Goal: Use online tool/utility: Use online tool/utility

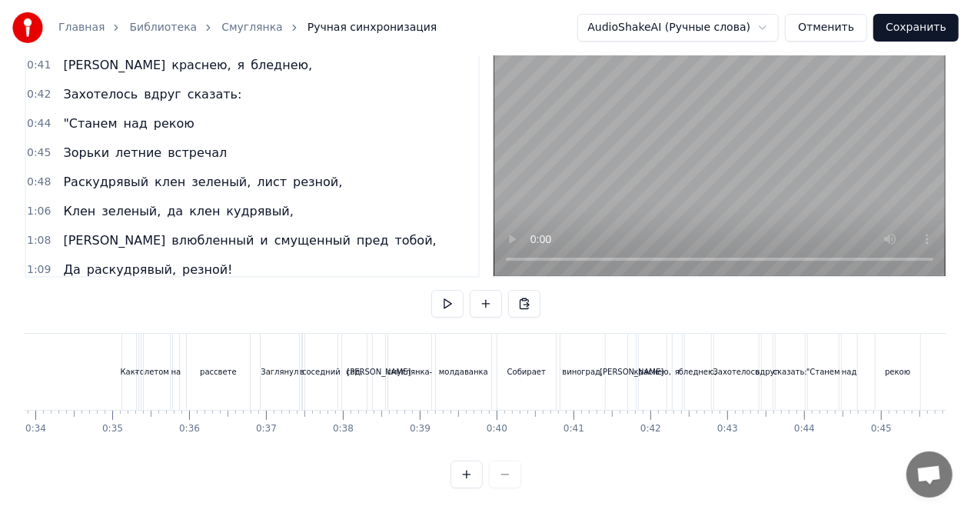
scroll to position [0, 2594]
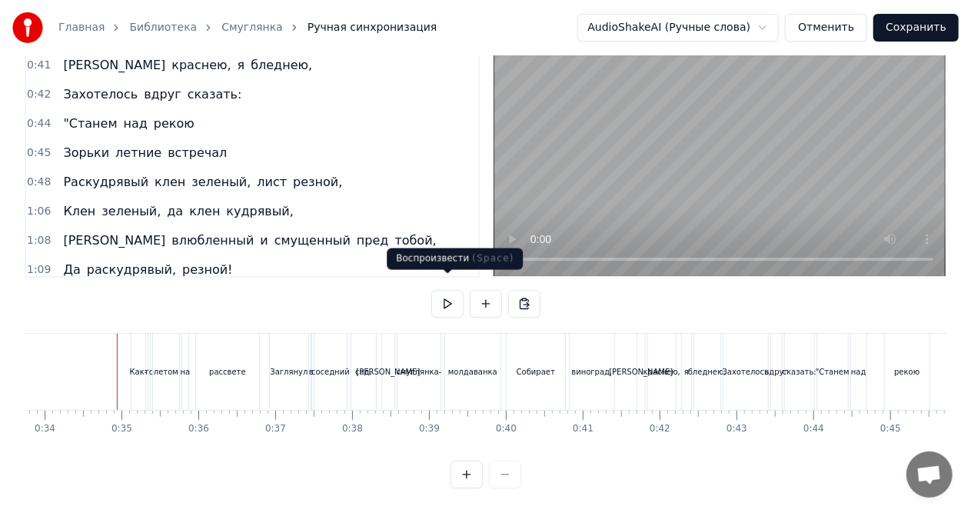
click at [447, 290] on button at bounding box center [447, 304] width 32 height 28
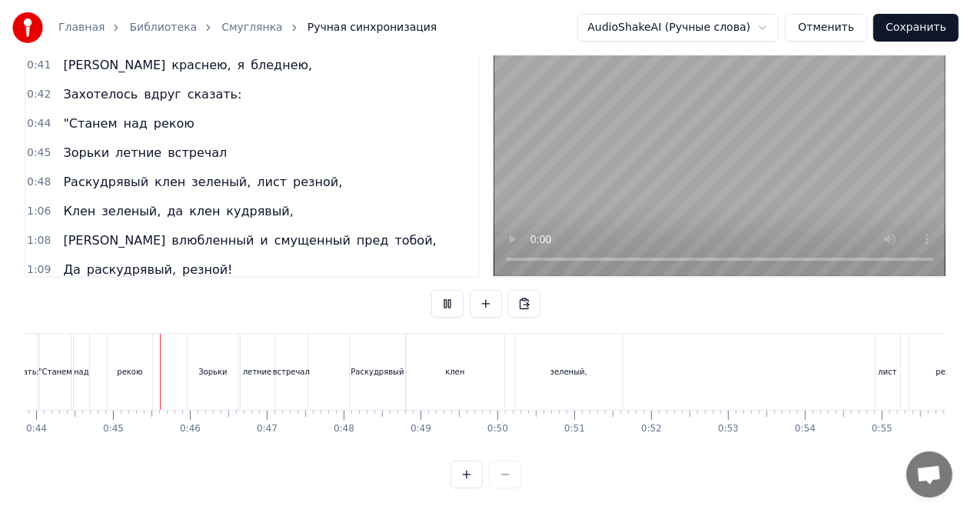
scroll to position [0, 3382]
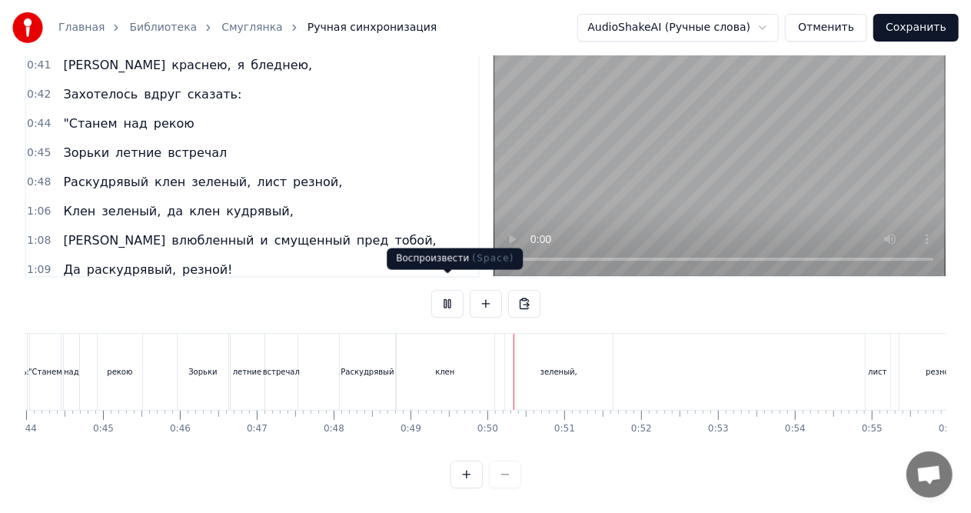
click at [454, 290] on button at bounding box center [447, 304] width 32 height 28
click at [875, 339] on div "лист" at bounding box center [878, 372] width 25 height 76
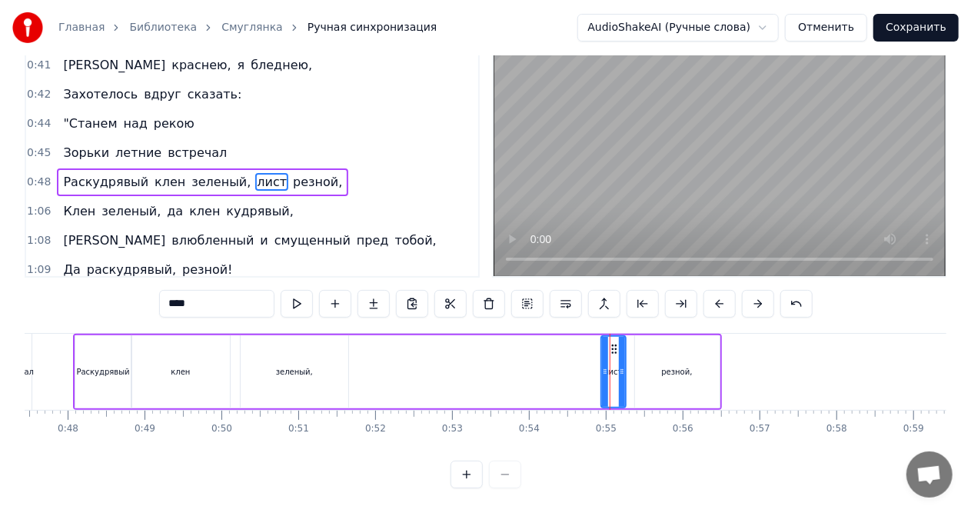
scroll to position [0, 3639]
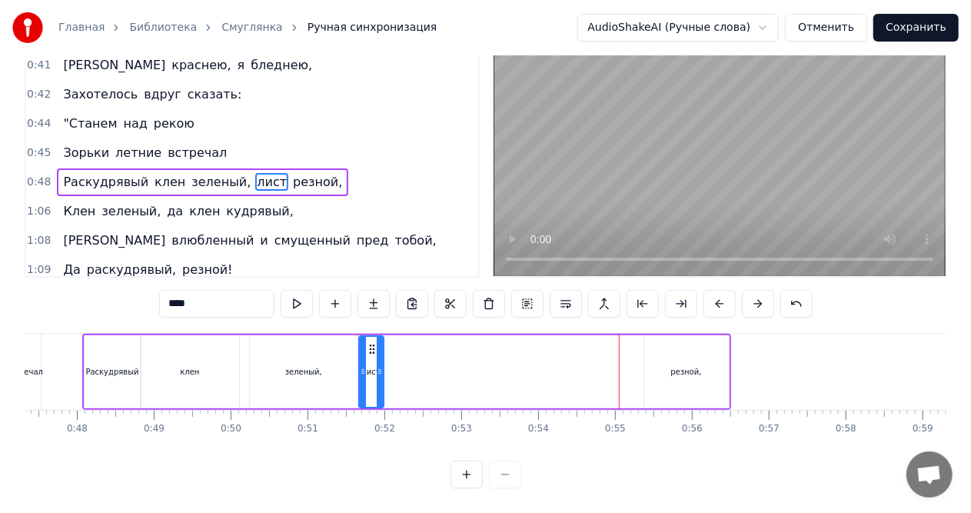
drag, startPoint x: 623, startPoint y: 334, endPoint x: 477, endPoint y: 358, distance: 148.2
click at [372, 344] on div "лист" at bounding box center [371, 372] width 23 height 70
click at [666, 351] on div "резной," at bounding box center [686, 371] width 85 height 73
type input "*******"
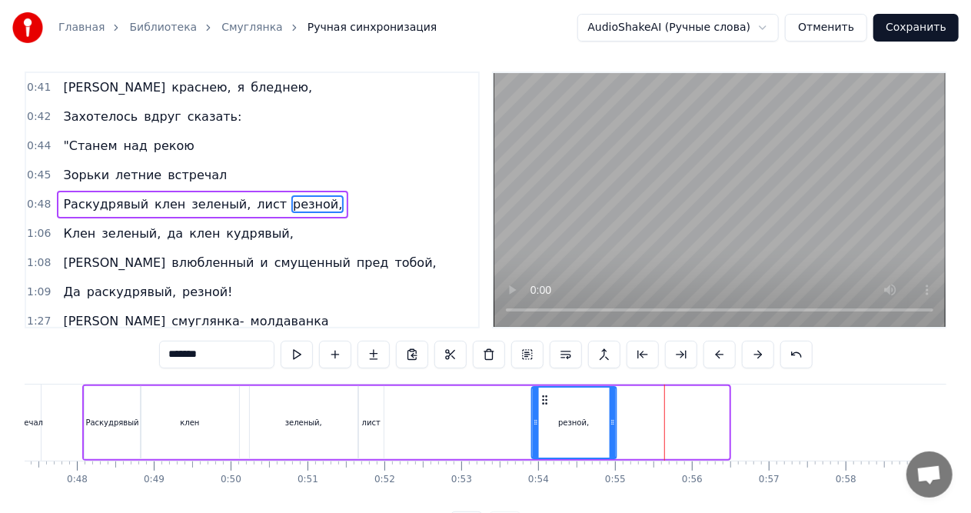
scroll to position [12, 0]
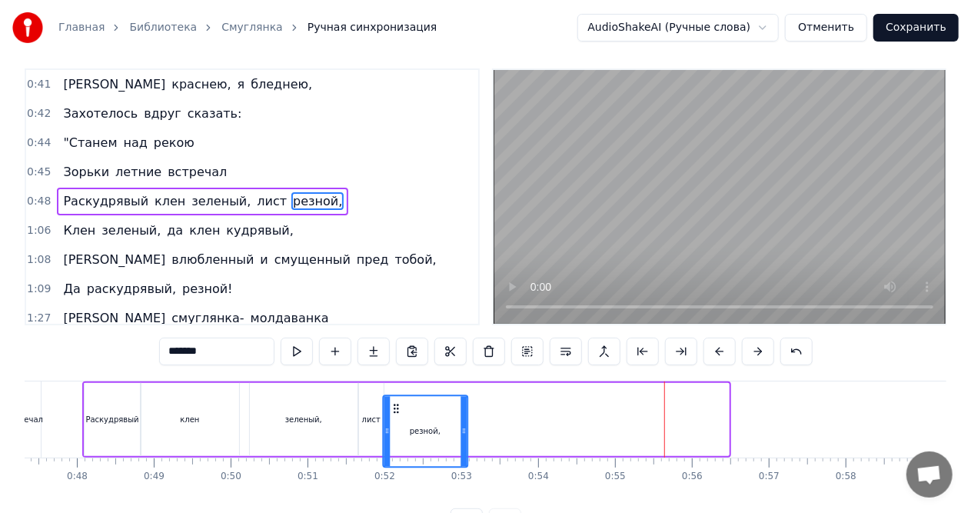
drag, startPoint x: 655, startPoint y: 406, endPoint x: 394, endPoint y: 384, distance: 261.6
click at [394, 384] on div "Раскудрявый клен зеленый, лист резной," at bounding box center [406, 419] width 649 height 76
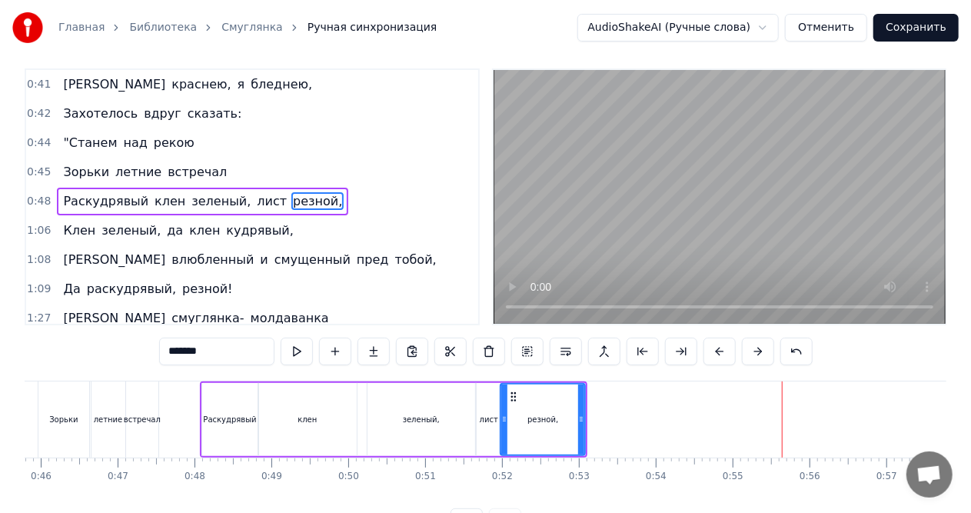
scroll to position [0, 3511]
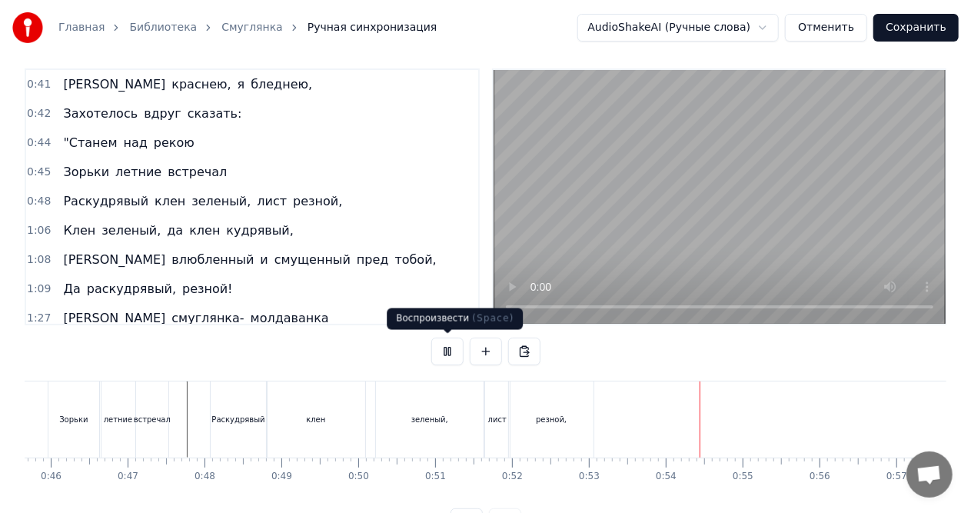
click at [444, 348] on button at bounding box center [447, 352] width 32 height 28
click at [335, 414] on div "клен" at bounding box center [316, 419] width 98 height 76
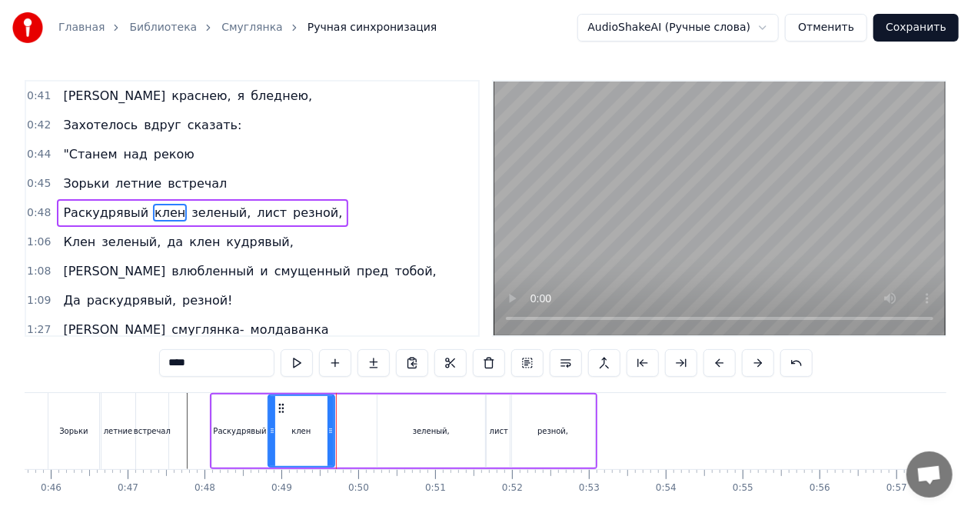
click at [328, 436] on icon at bounding box center [331, 430] width 6 height 12
click at [396, 420] on div "зеленый," at bounding box center [432, 430] width 108 height 73
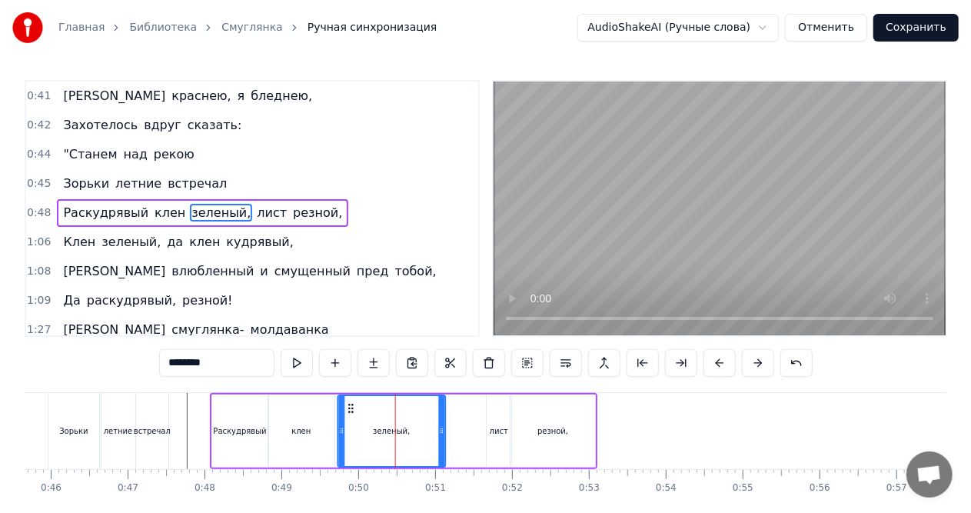
drag, startPoint x: 391, startPoint y: 410, endPoint x: 351, endPoint y: 408, distance: 40.0
click at [351, 408] on icon at bounding box center [351, 408] width 12 height 12
drag, startPoint x: 438, startPoint y: 432, endPoint x: 402, endPoint y: 428, distance: 36.4
click at [403, 428] on icon at bounding box center [406, 430] width 6 height 12
click at [494, 409] on div "лист" at bounding box center [499, 430] width 25 height 73
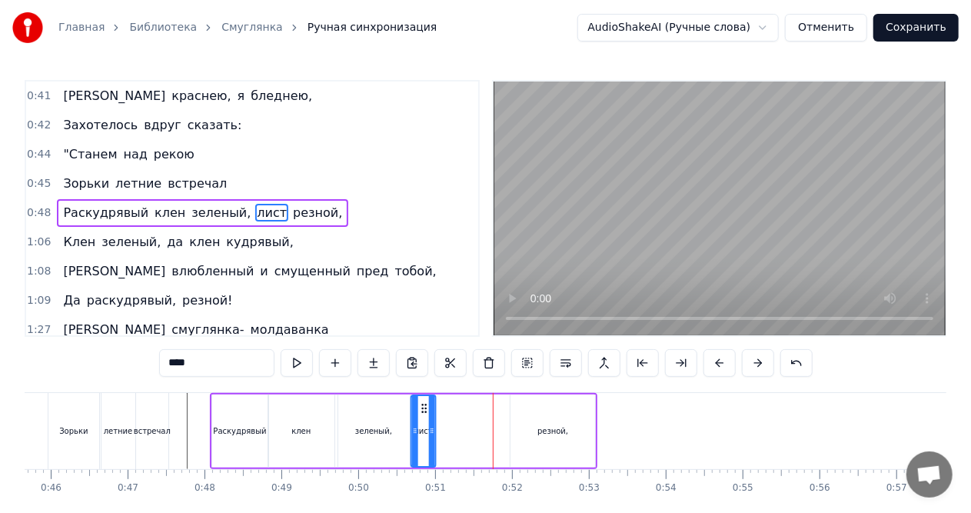
drag, startPoint x: 498, startPoint y: 408, endPoint x: 423, endPoint y: 411, distance: 75.4
click at [423, 411] on icon at bounding box center [424, 408] width 12 height 12
click at [547, 408] on div "резной," at bounding box center [553, 430] width 85 height 73
type input "*******"
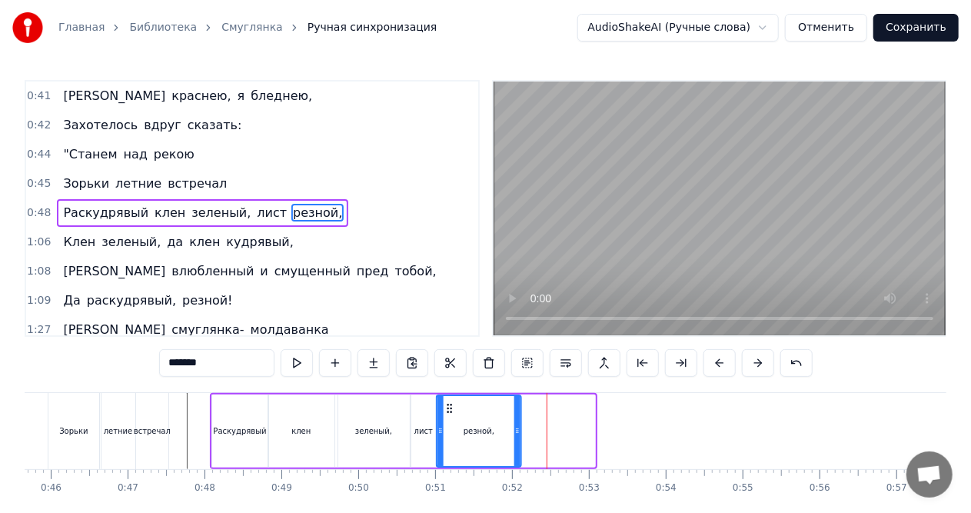
drag, startPoint x: 520, startPoint y: 408, endPoint x: 446, endPoint y: 414, distance: 74.1
click at [446, 414] on div "резной," at bounding box center [479, 431] width 83 height 70
drag, startPoint x: 517, startPoint y: 431, endPoint x: 474, endPoint y: 431, distance: 43.8
click at [475, 431] on icon at bounding box center [477, 430] width 6 height 12
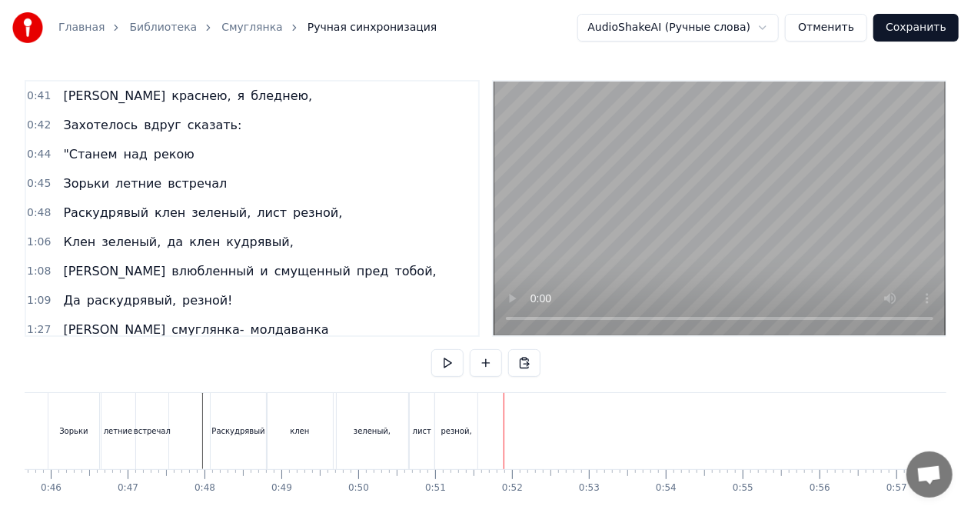
click at [325, 431] on div "клен" at bounding box center [300, 431] width 66 height 76
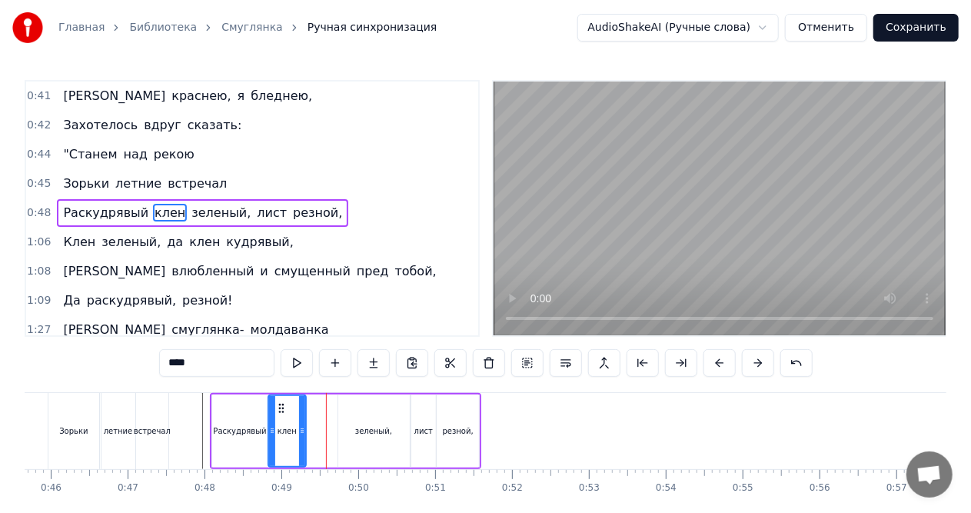
drag, startPoint x: 329, startPoint y: 432, endPoint x: 308, endPoint y: 427, distance: 22.2
click at [301, 427] on icon at bounding box center [302, 430] width 6 height 12
click at [344, 408] on div "зеленый," at bounding box center [374, 430] width 72 height 73
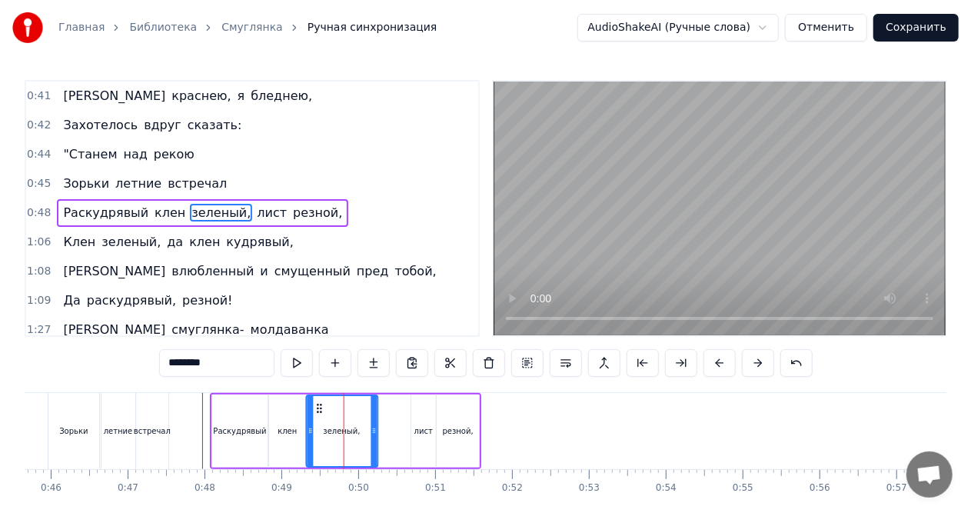
drag, startPoint x: 349, startPoint y: 408, endPoint x: 317, endPoint y: 408, distance: 32.3
click at [318, 408] on circle at bounding box center [318, 408] width 1 height 1
drag, startPoint x: 375, startPoint y: 429, endPoint x: 341, endPoint y: 435, distance: 35.1
click at [341, 435] on icon at bounding box center [339, 430] width 6 height 12
click at [418, 406] on div "лист" at bounding box center [423, 430] width 25 height 73
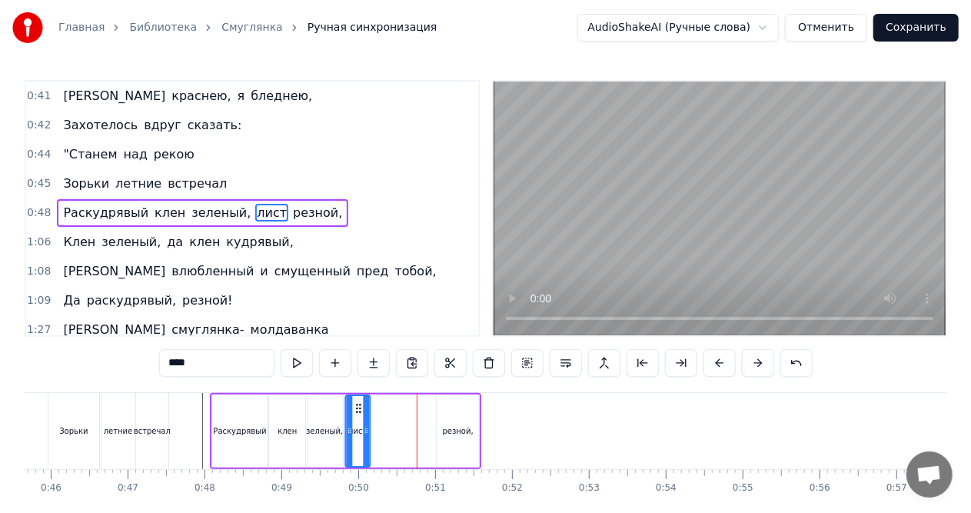
drag, startPoint x: 424, startPoint y: 409, endPoint x: 358, endPoint y: 411, distance: 65.4
click at [358, 411] on icon at bounding box center [359, 408] width 12 height 12
click at [441, 411] on div "резной," at bounding box center [458, 430] width 42 height 73
type input "*******"
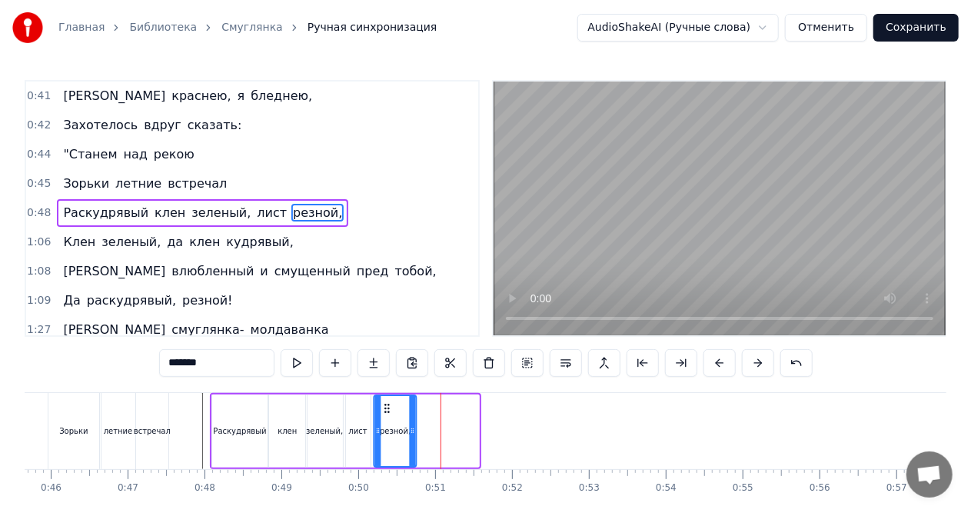
drag, startPoint x: 449, startPoint y: 408, endPoint x: 387, endPoint y: 412, distance: 62.5
click at [387, 412] on icon at bounding box center [387, 408] width 12 height 12
drag, startPoint x: 412, startPoint y: 431, endPoint x: 403, endPoint y: 431, distance: 9.2
click at [404, 431] on circle at bounding box center [404, 431] width 1 height 1
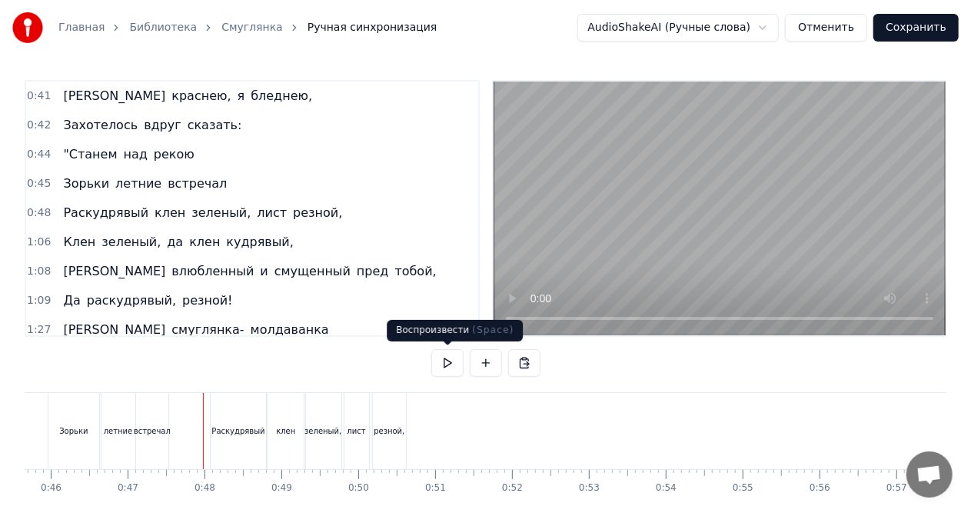
click at [444, 361] on button at bounding box center [447, 363] width 32 height 28
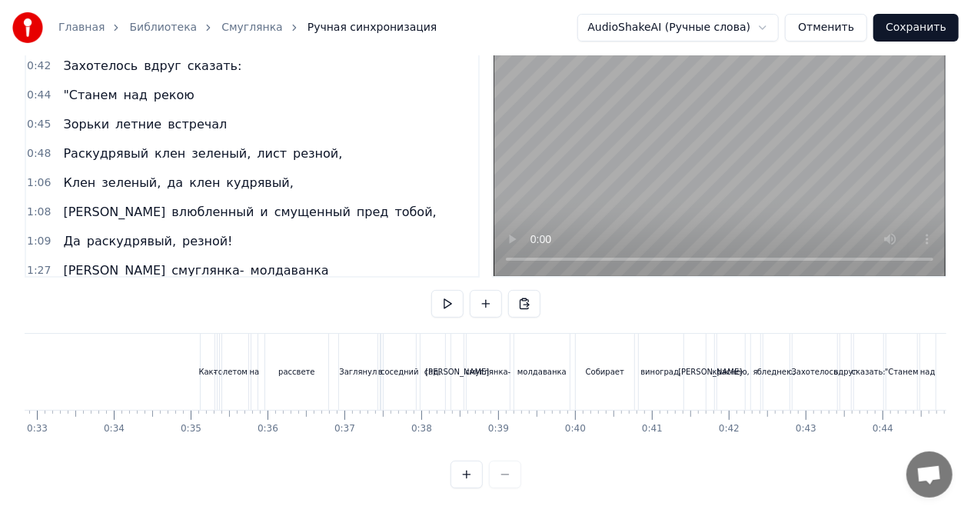
scroll to position [0, 2516]
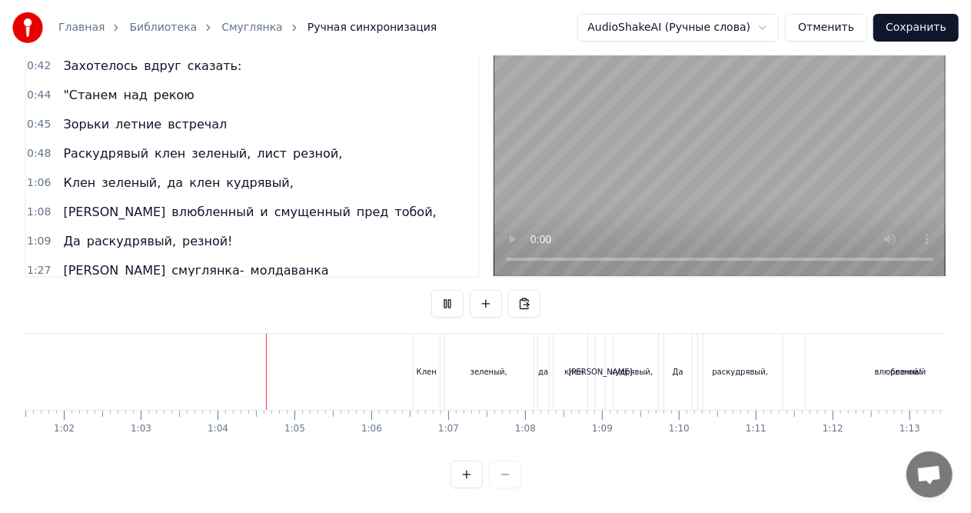
scroll to position [0, 4855]
